Goal: Information Seeking & Learning: Learn about a topic

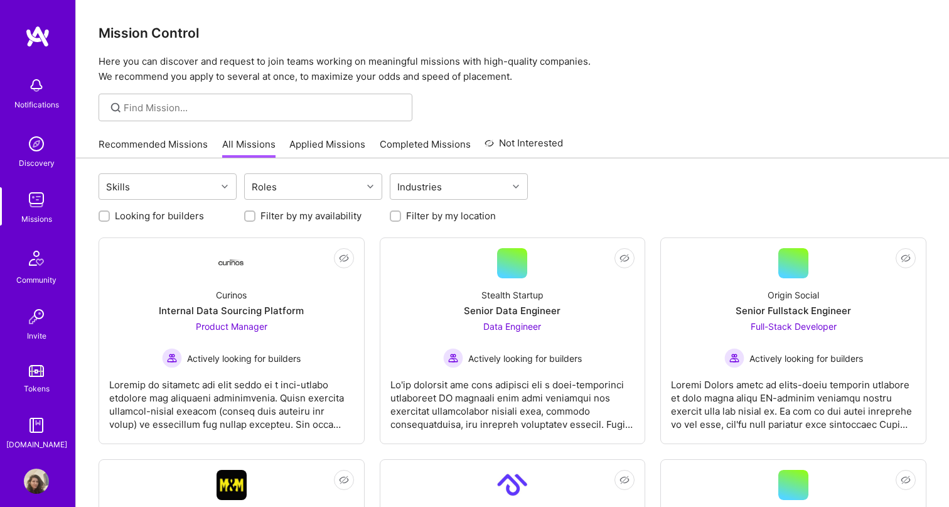
click at [180, 217] on label "Looking for builders" at bounding box center [159, 215] width 89 height 13
click at [110, 217] on input "Looking for builders" at bounding box center [105, 216] width 9 height 9
checkbox input "true"
click at [450, 212] on label "Filter by my location" at bounding box center [451, 215] width 90 height 13
click at [401, 212] on input "Filter by my location" at bounding box center [396, 216] width 9 height 9
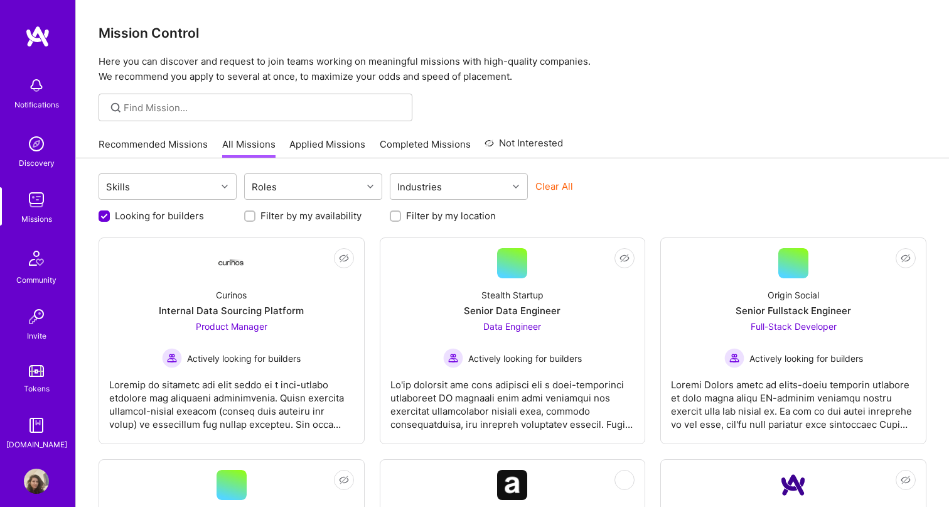
checkbox input "true"
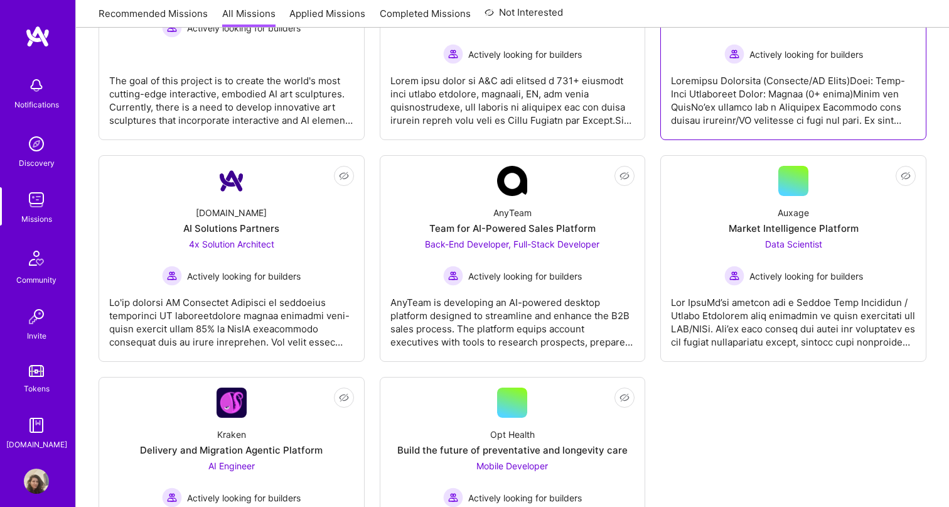
scroll to position [774, 0]
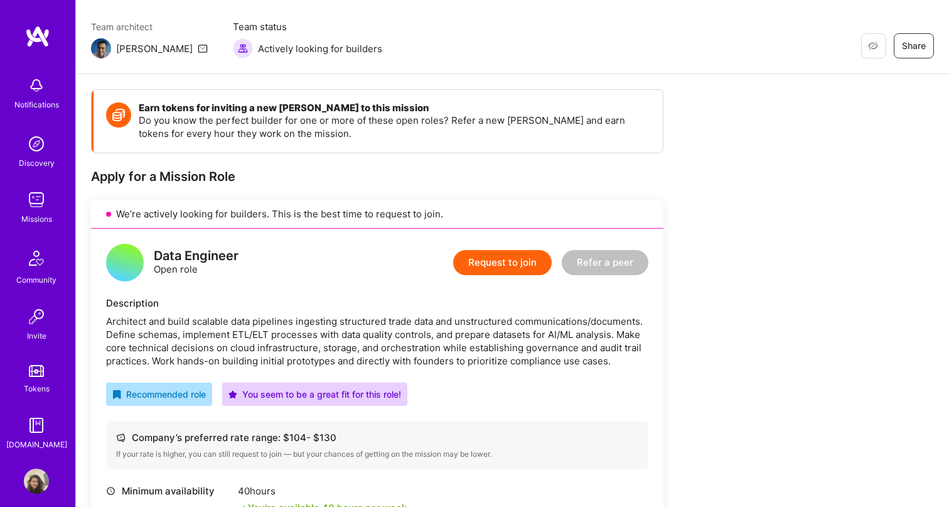
scroll to position [93, 0]
